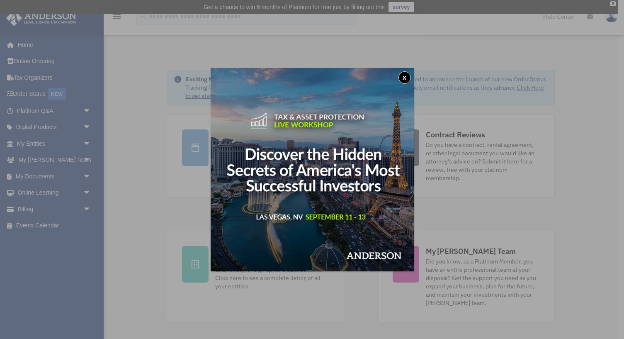
click at [407, 77] on button "x" at bounding box center [404, 77] width 12 height 12
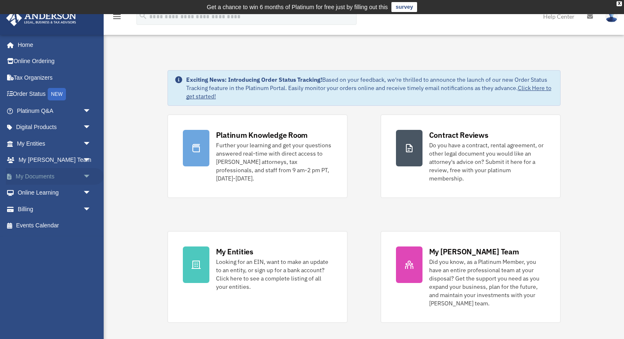
click at [89, 175] on span "arrow_drop_down" at bounding box center [91, 176] width 17 height 17
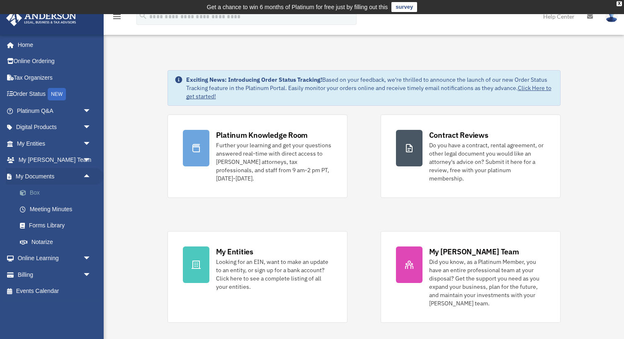
click at [42, 193] on link "Box" at bounding box center [58, 192] width 92 height 17
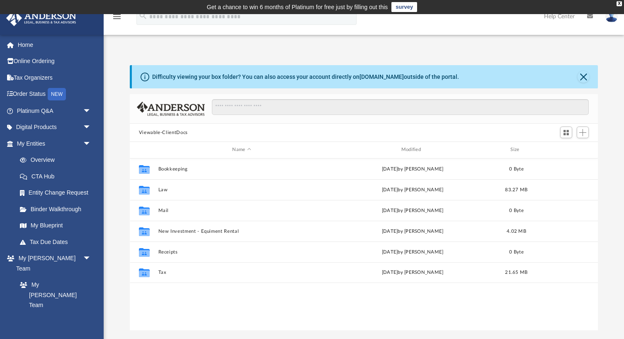
scroll to position [188, 468]
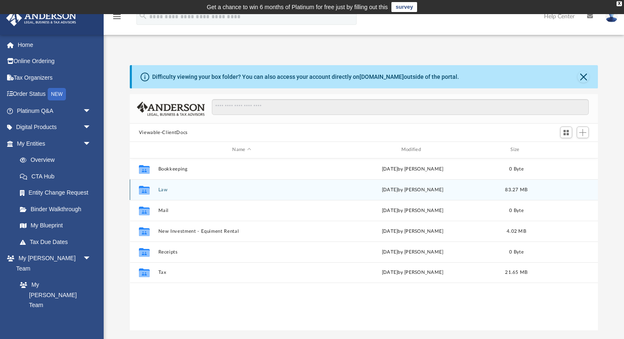
click at [164, 192] on button "Law" at bounding box center [241, 189] width 167 height 5
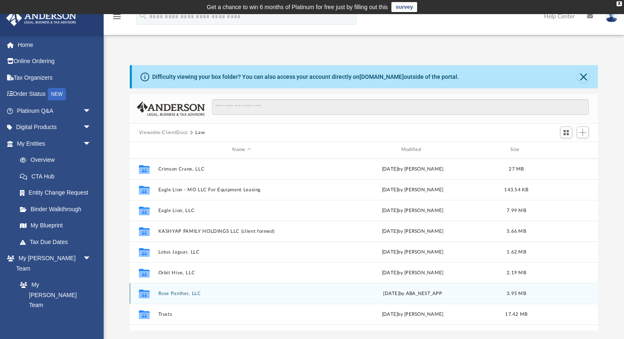
click at [180, 292] on button "Rose Panther, LLC" at bounding box center [241, 293] width 167 height 5
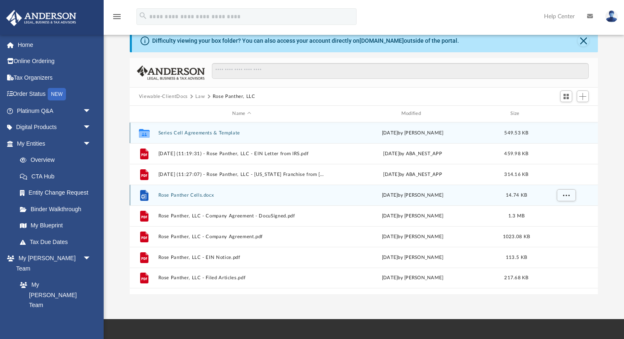
scroll to position [37, 0]
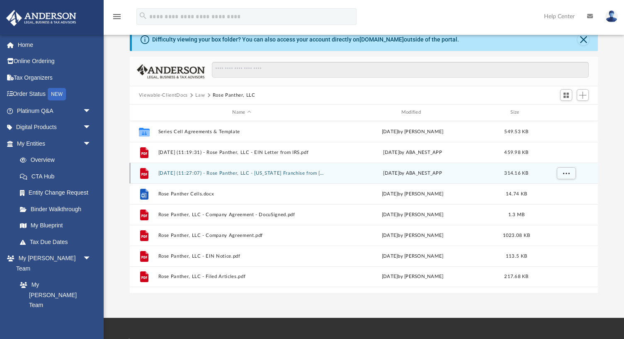
click at [274, 172] on button "[DATE] (11:27:07) - Rose Panther, LLC - [US_STATE] Franchise from [US_STATE] Co…" at bounding box center [241, 172] width 167 height 5
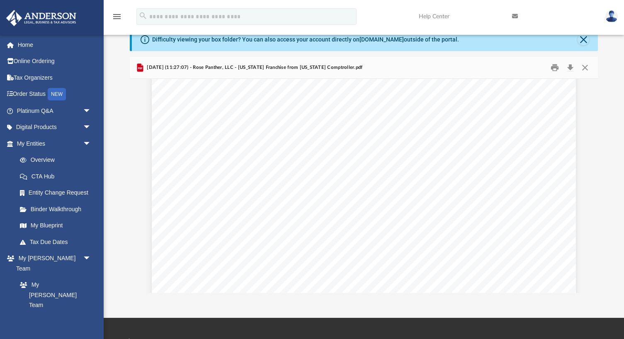
scroll to position [0, 0]
click at [586, 69] on button "Close" at bounding box center [584, 67] width 15 height 13
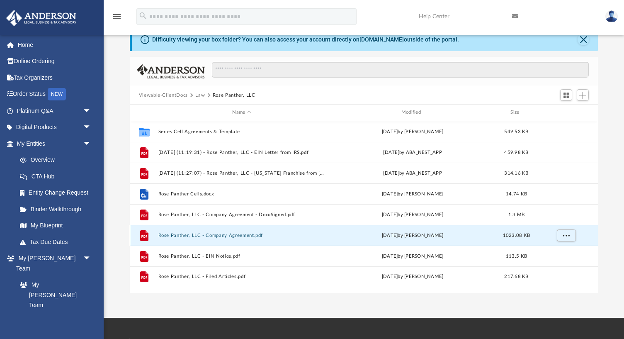
click at [244, 235] on button "Rose Panther, LLC - Company Agreement.pdf" at bounding box center [241, 235] width 167 height 5
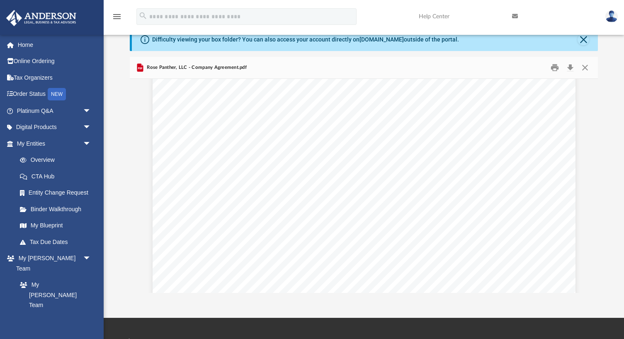
scroll to position [8512, 0]
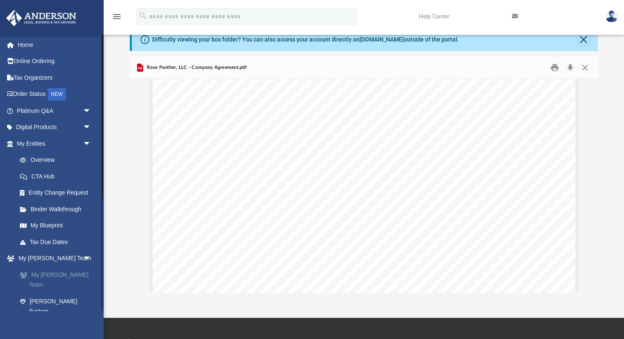
click at [70, 272] on link "My [PERSON_NAME] Team" at bounding box center [58, 279] width 92 height 27
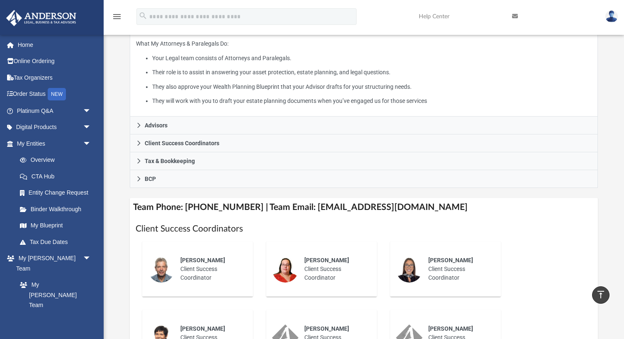
scroll to position [177, 0]
drag, startPoint x: 301, startPoint y: 206, endPoint x: 425, endPoint y: 204, distance: 123.6
click at [425, 204] on h4 "Team Phone: [PHONE_NUMBER] | Team Email: [EMAIL_ADDRESS][DOMAIN_NAME]" at bounding box center [364, 206] width 468 height 19
copy h4 "[EMAIL_ADDRESS][DOMAIN_NAME]"
click at [615, 18] on img at bounding box center [611, 16] width 12 height 12
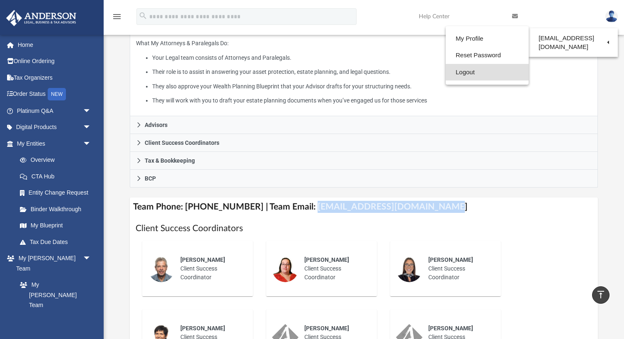
click at [476, 72] on link "Logout" at bounding box center [487, 72] width 83 height 17
